Goal: Task Accomplishment & Management: Manage account settings

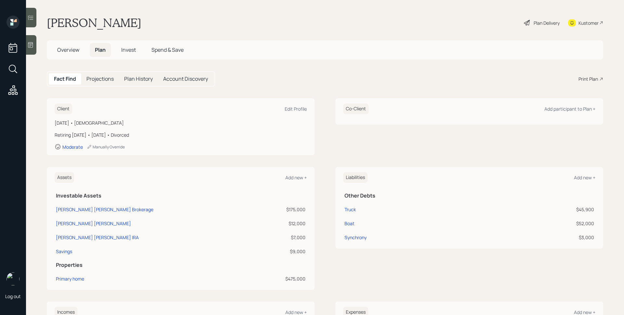
click at [128, 53] on span "Invest" at bounding box center [128, 49] width 15 height 7
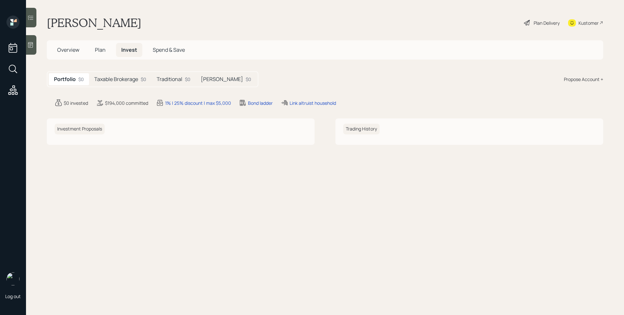
click at [138, 80] on h5 "Taxable Brokerage" at bounding box center [116, 79] width 44 height 6
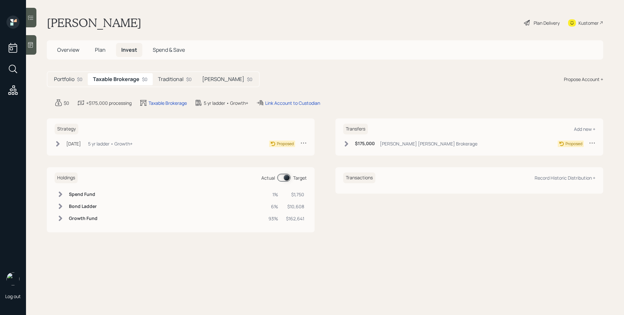
click at [178, 86] on div "Portfolio $0 Taxable Brokerage $0 Traditional $0 Roth $0" at bounding box center [153, 79] width 213 height 16
click at [178, 80] on h5 "Traditional" at bounding box center [171, 79] width 26 height 6
click at [245, 82] on div "$0" at bounding box center [248, 79] width 6 height 7
